Goal: Information Seeking & Learning: Learn about a topic

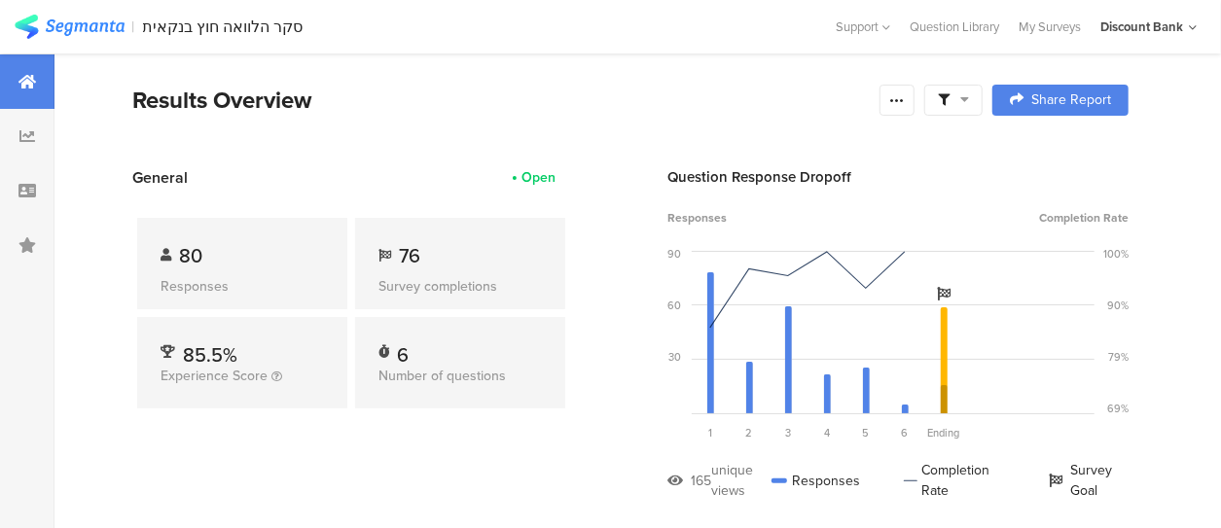
click at [233, 263] on div "80" at bounding box center [242, 255] width 163 height 29
click at [31, 138] on icon at bounding box center [27, 136] width 16 height 16
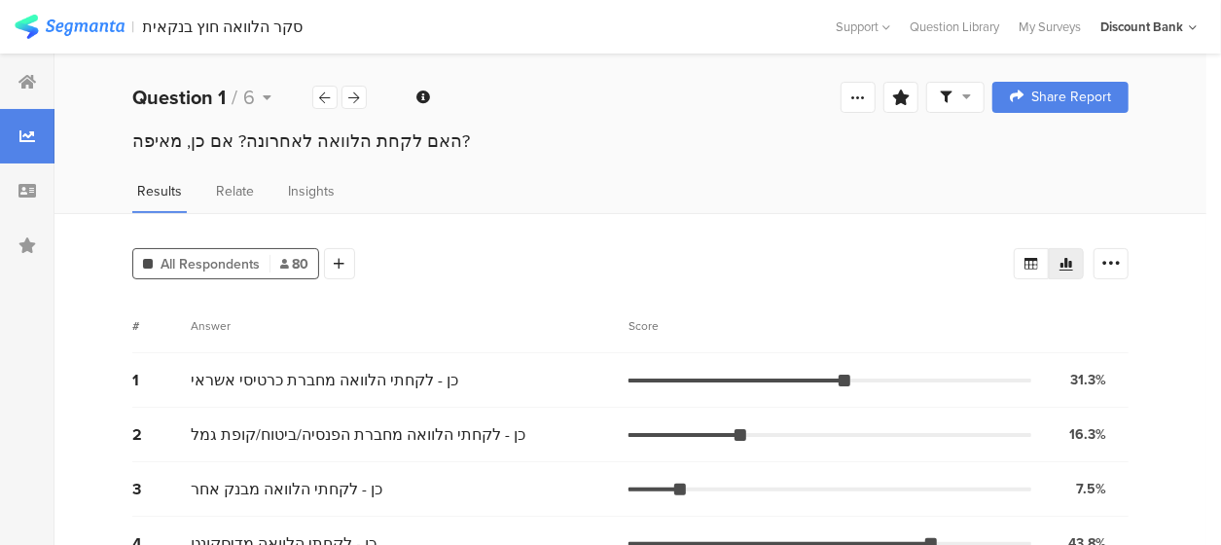
scroll to position [93, 0]
